Goal: Transaction & Acquisition: Purchase product/service

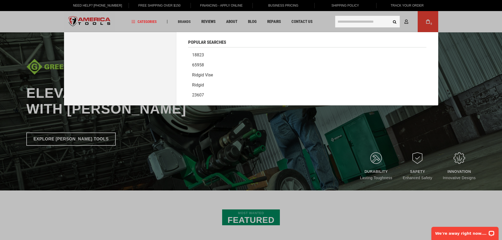
click at [355, 23] on input "text" at bounding box center [367, 22] width 65 height 12
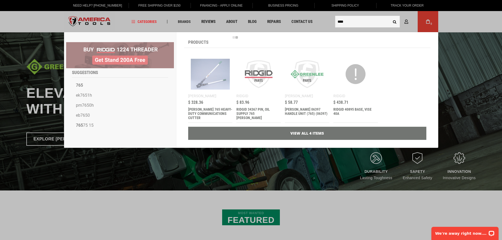
type input "****"
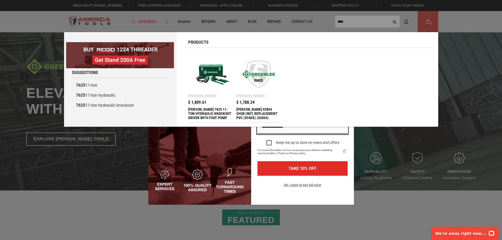
click at [208, 78] on img at bounding box center [210, 74] width 39 height 39
